Goal: Find specific fact

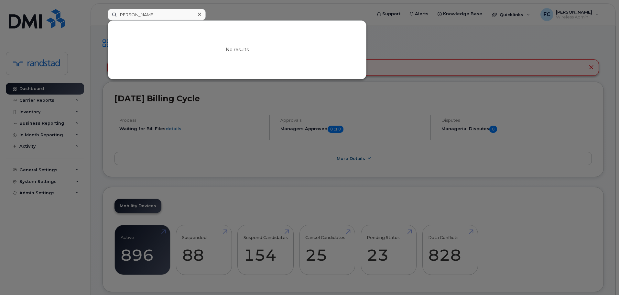
type input "[PERSON_NAME]"
click at [129, 14] on input at bounding box center [157, 15] width 98 height 12
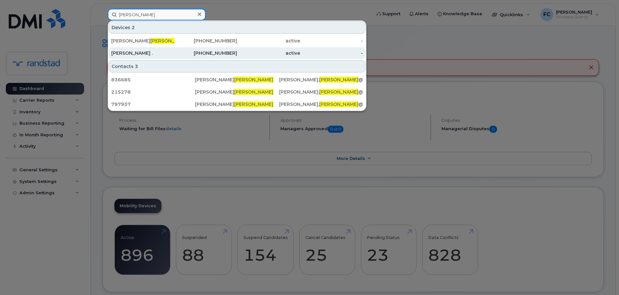
type input "[PERSON_NAME]"
click at [130, 55] on div "[PERSON_NAME] ." at bounding box center [142, 53] width 63 height 6
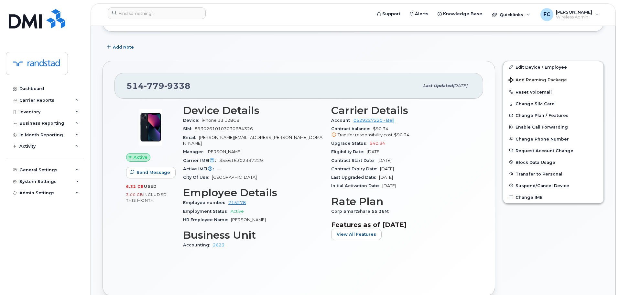
scroll to position [131, 0]
